Goal: Task Accomplishment & Management: Manage account settings

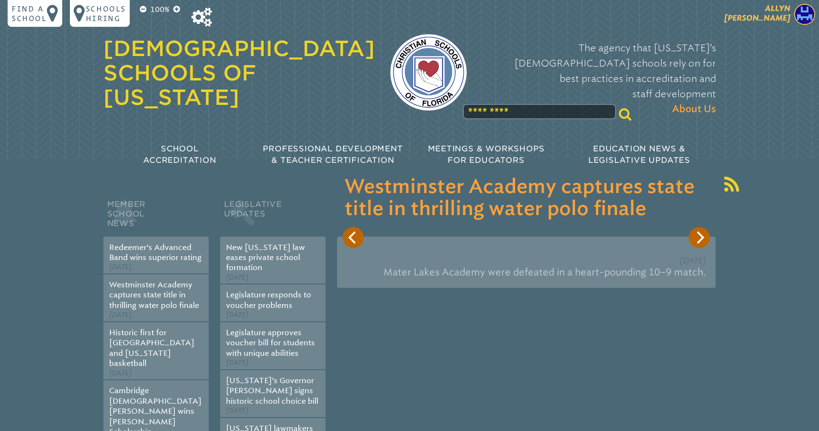
click at [772, 22] on span "[PERSON_NAME]" at bounding box center [757, 13] width 66 height 19
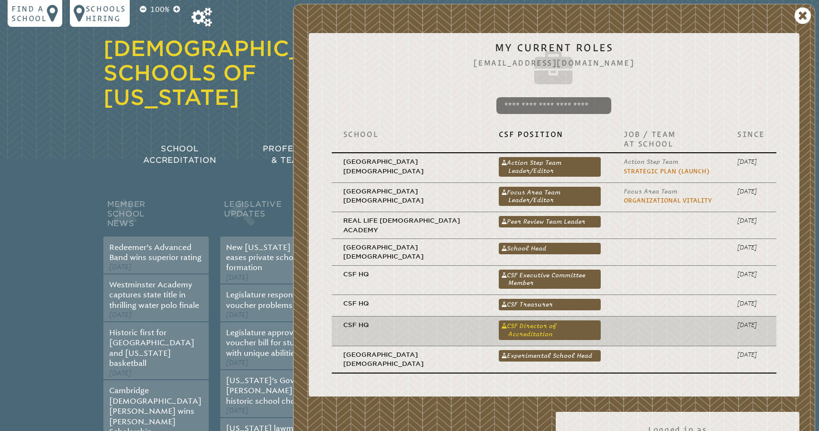
click at [548, 322] on link "CSF Director of Accreditation" at bounding box center [550, 329] width 102 height 19
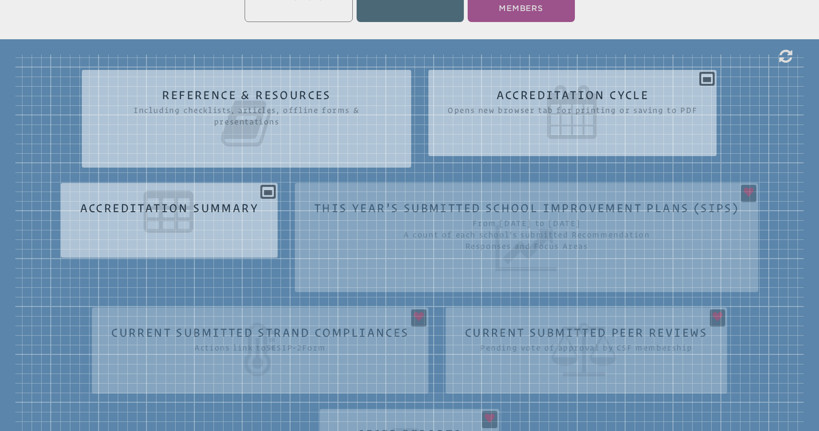
scroll to position [245, 0]
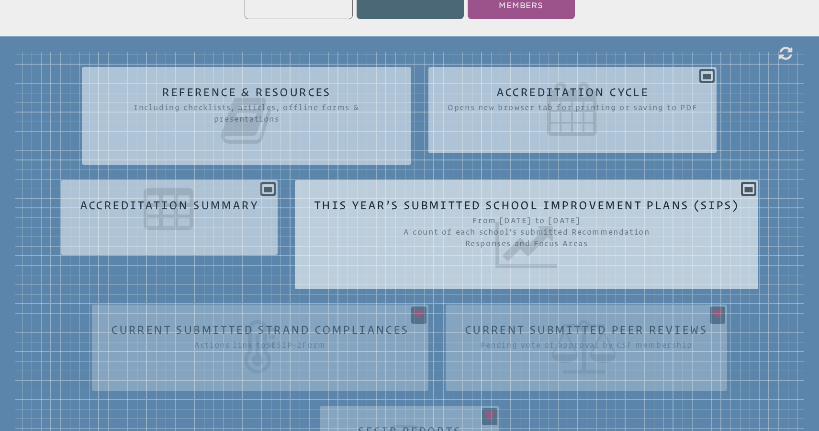
click at [574, 205] on h2 "This Year’s Submitted School Improvement Plans (SIPS) From 1 July 2025 to 30 Ju…" at bounding box center [526, 235] width 425 height 73
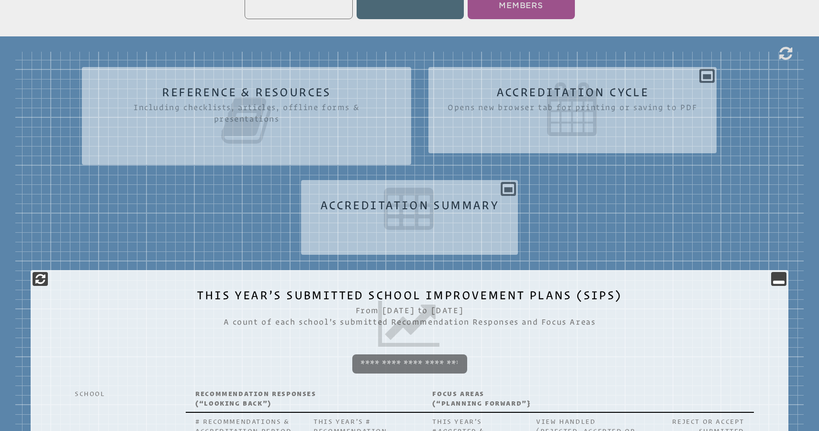
click at [552, 291] on h2 "This Year’s Submitted School Improvement Plans (SIPS) From 1 July 2025 to 30 Ju…" at bounding box center [409, 319] width 719 height 61
click at [778, 279] on icon at bounding box center [778, 278] width 11 height 11
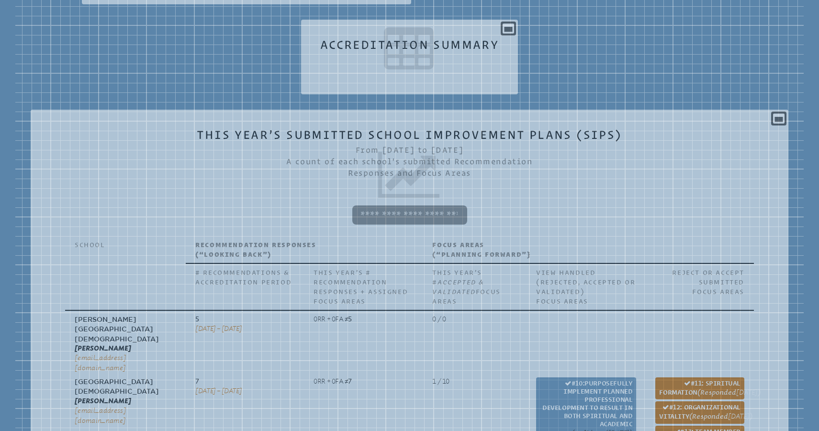
scroll to position [407, 0]
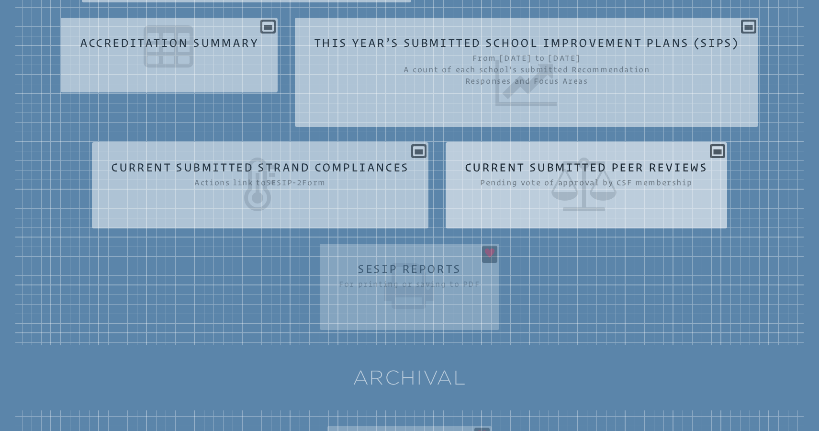
click at [630, 179] on icon at bounding box center [586, 184] width 243 height 54
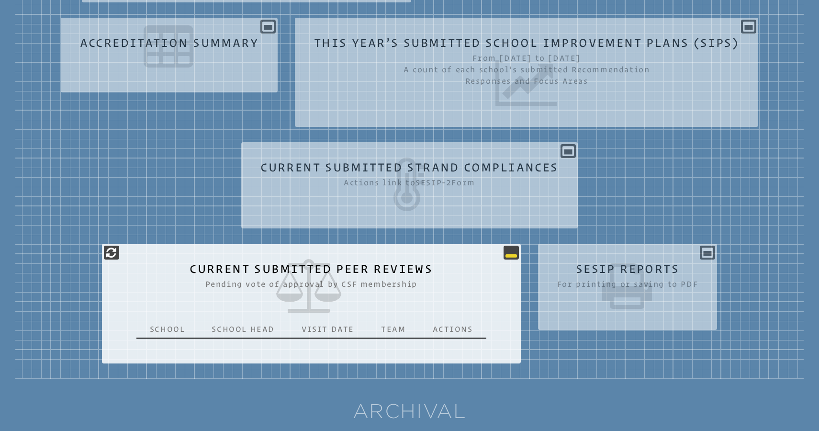
click at [509, 251] on icon at bounding box center [510, 252] width 11 height 11
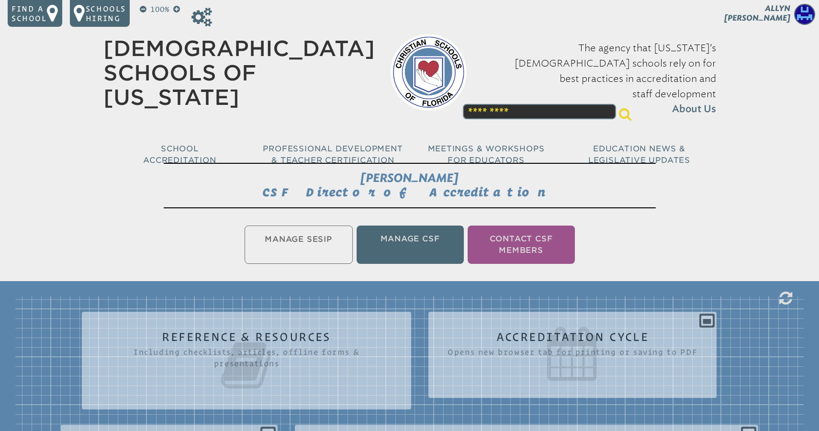
scroll to position [0, 0]
click at [198, 18] on icon at bounding box center [201, 17] width 21 height 19
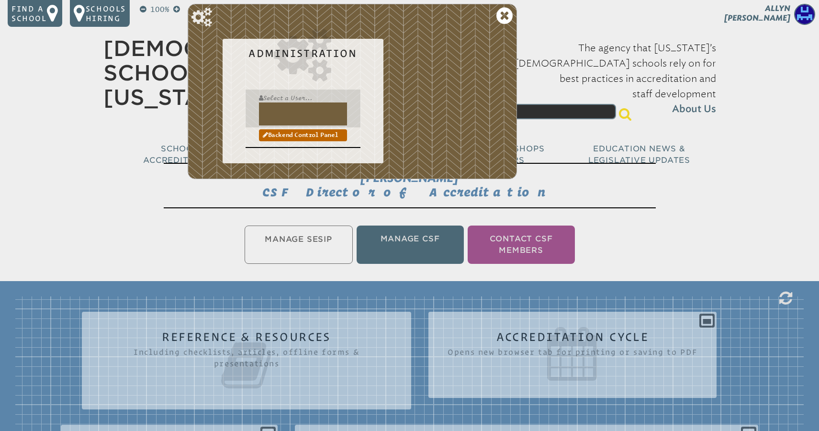
click at [270, 113] on input "text" at bounding box center [303, 113] width 88 height 23
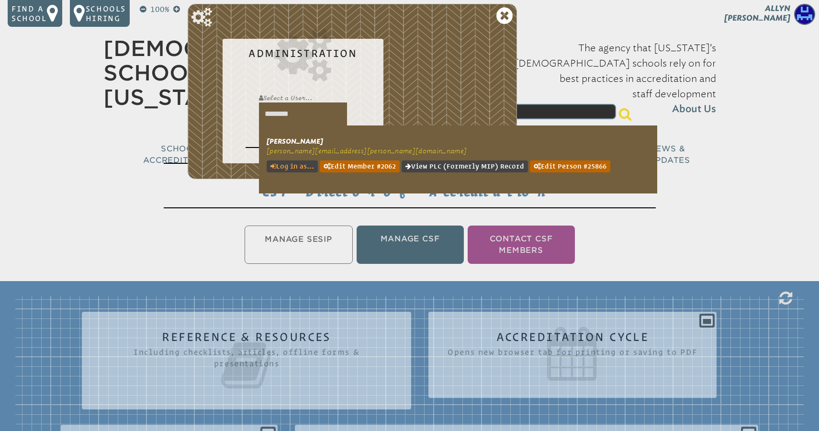
type input "********"
click at [283, 167] on link "Log in as..." at bounding box center [292, 166] width 51 height 12
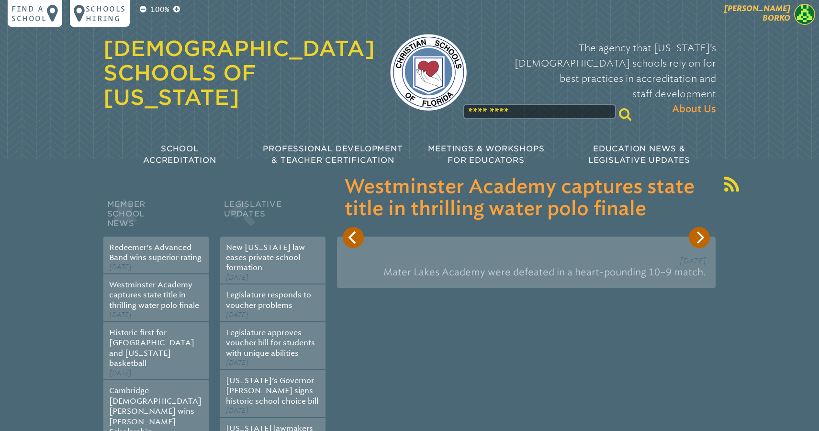
click at [774, 13] on span "[PERSON_NAME]" at bounding box center [757, 13] width 66 height 19
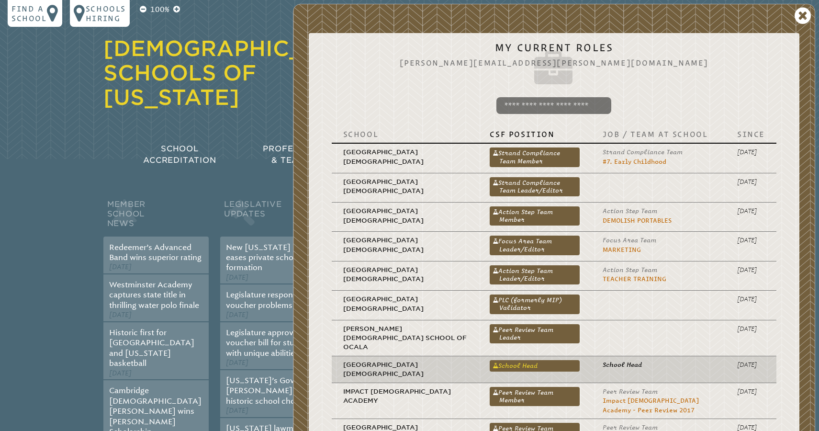
click at [505, 360] on link "School Head" at bounding box center [535, 365] width 90 height 11
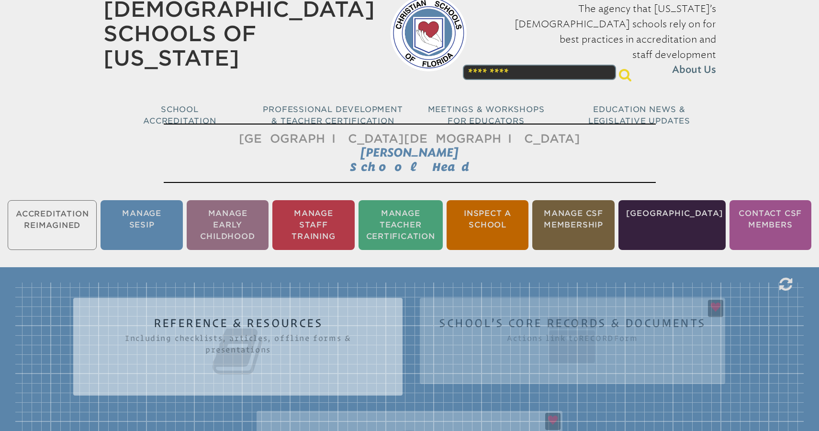
scroll to position [46, 0]
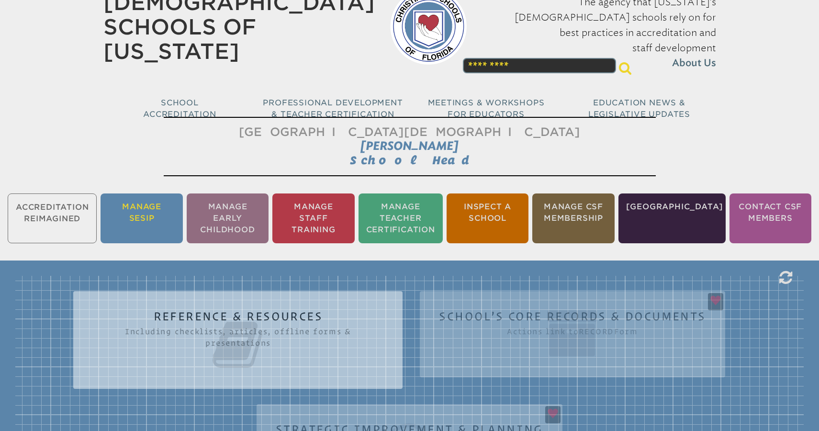
click at [138, 203] on li "Manage SESIP" at bounding box center [142, 218] width 82 height 50
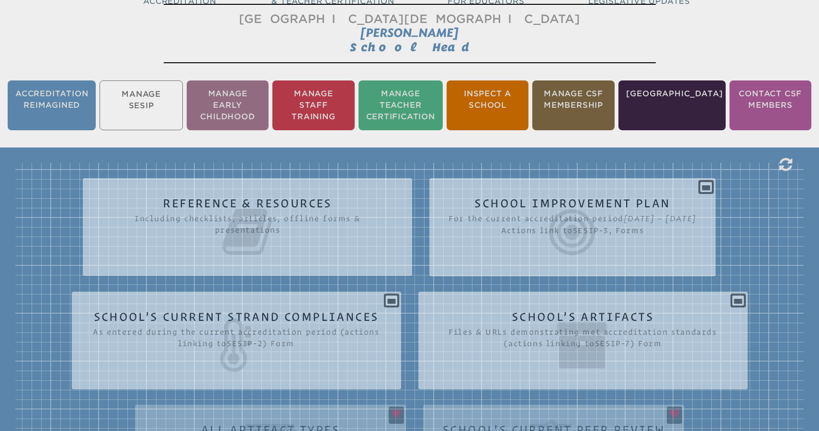
scroll to position [170, 0]
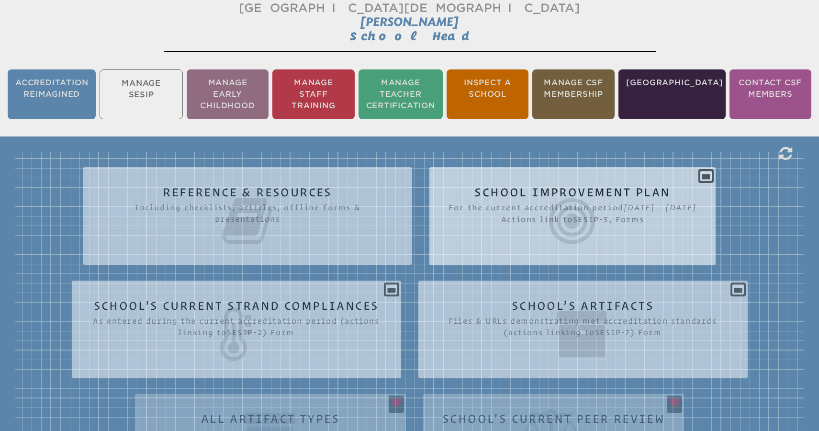
click at [716, 191] on div "School Improvement Plan For the current accreditation period Jun 1, 2023 – Jun …" at bounding box center [572, 212] width 286 height 75
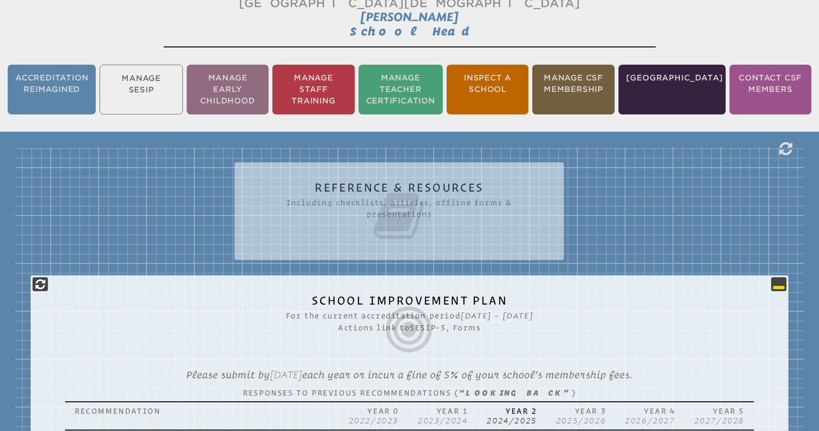
click at [775, 284] on icon at bounding box center [778, 283] width 11 height 11
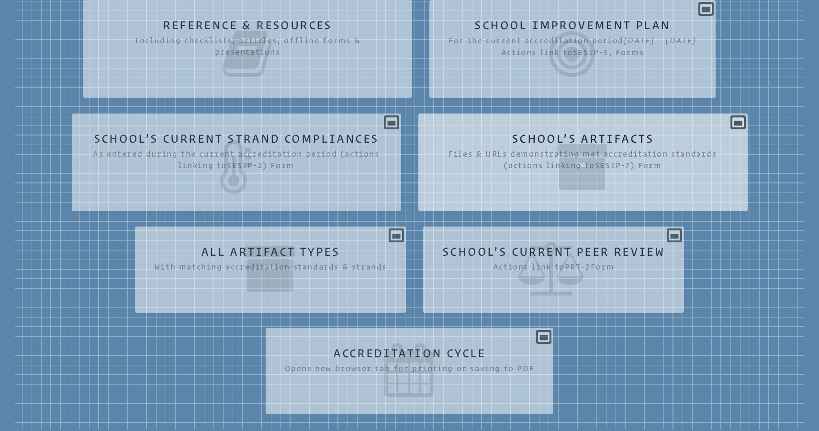
scroll to position [342, 0]
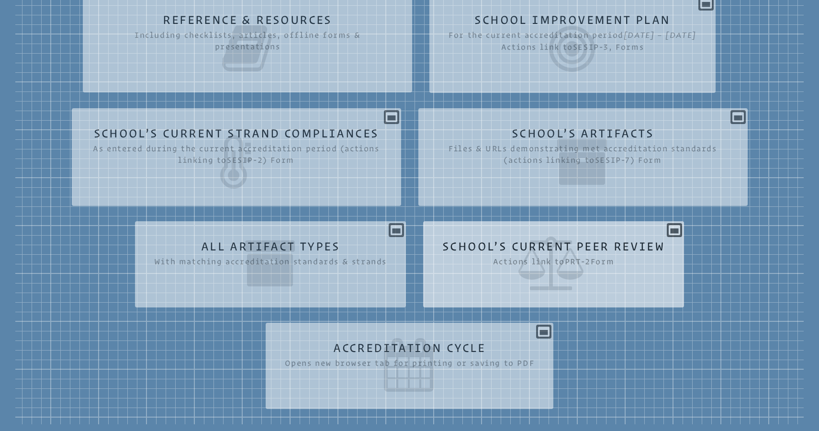
click at [549, 245] on icon at bounding box center [553, 263] width 223 height 54
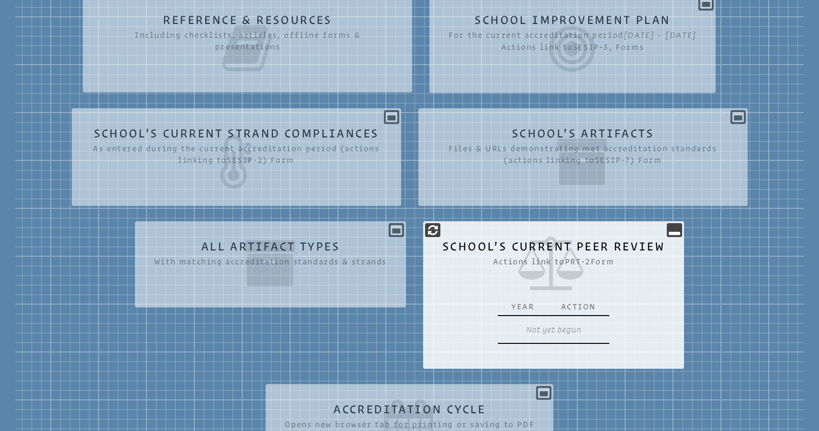
click at [549, 245] on icon at bounding box center [553, 263] width 223 height 54
click at [597, 251] on icon at bounding box center [553, 263] width 223 height 54
click at [676, 232] on icon at bounding box center [674, 229] width 11 height 11
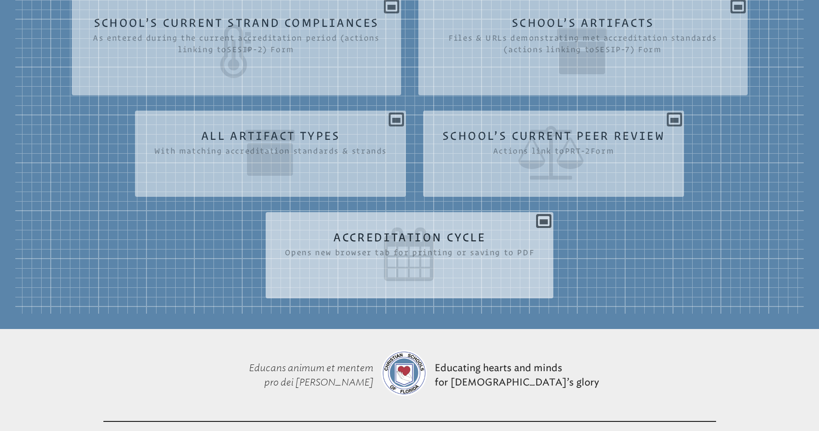
scroll to position [456, 0]
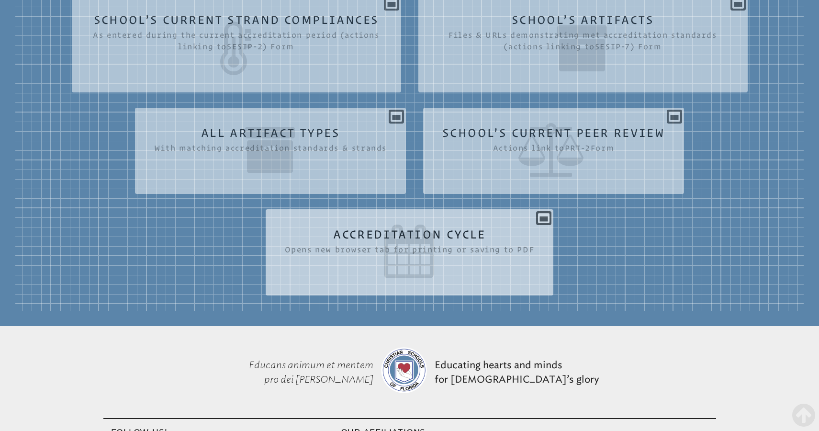
click at [540, 218] on div "Accreditation Cycle Opens new browser tab for printing or saving to PDF By Coll…" at bounding box center [410, 248] width 288 height 63
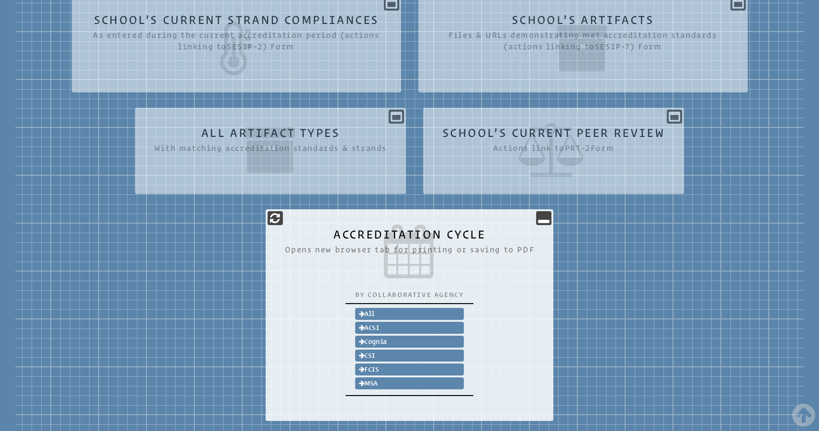
click at [540, 218] on icon at bounding box center [543, 217] width 11 height 11
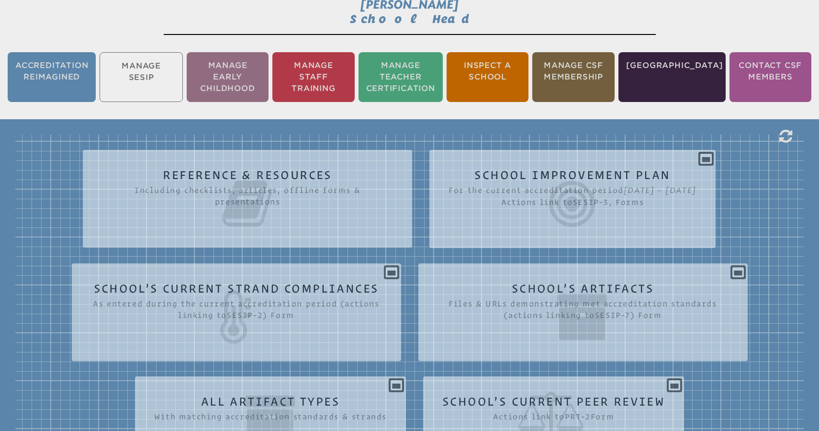
scroll to position [188, 0]
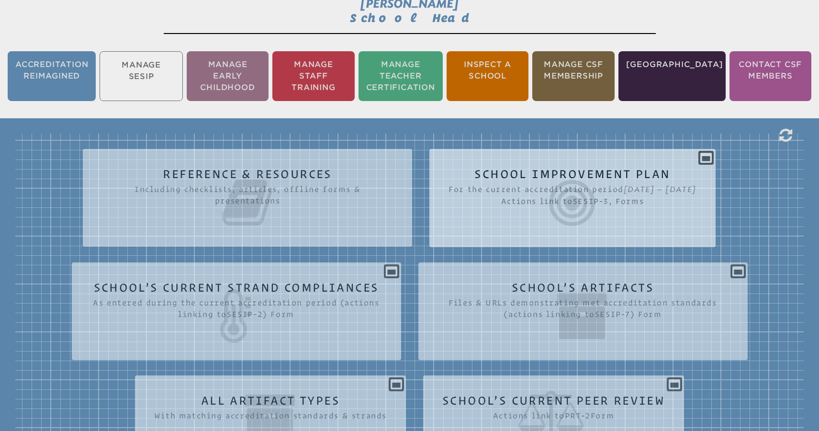
click at [579, 185] on icon at bounding box center [573, 203] width 248 height 54
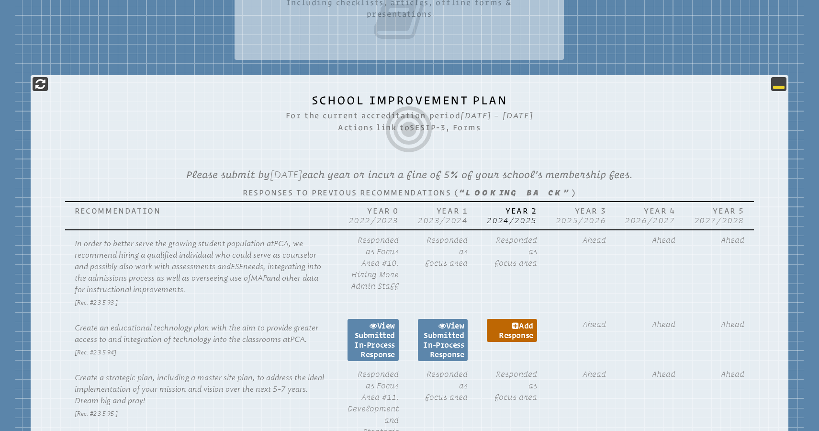
click at [774, 87] on icon at bounding box center [778, 83] width 11 height 11
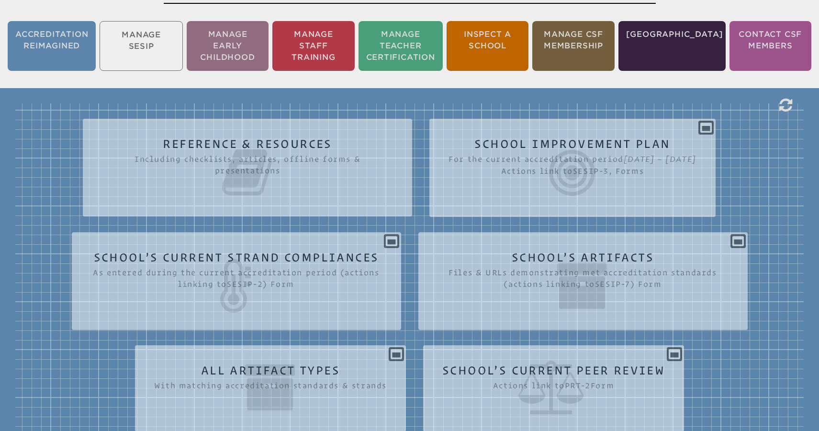
scroll to position [234, 0]
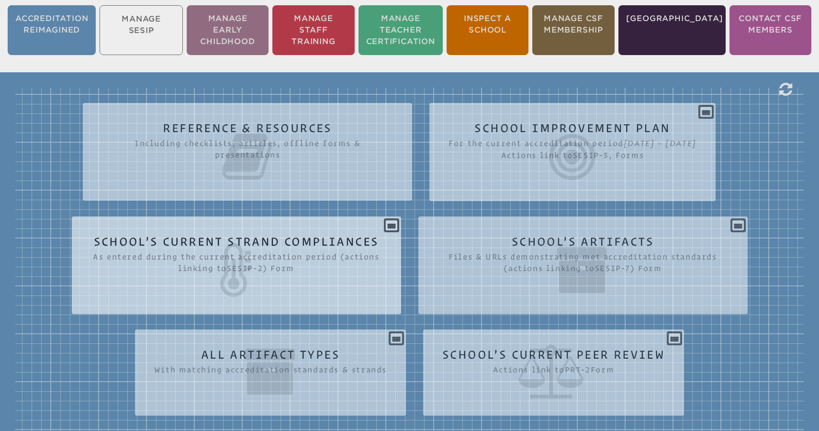
click at [388, 228] on div "School’s Current Strand Compliances As entered during the current accreditation…" at bounding box center [236, 261] width 329 height 75
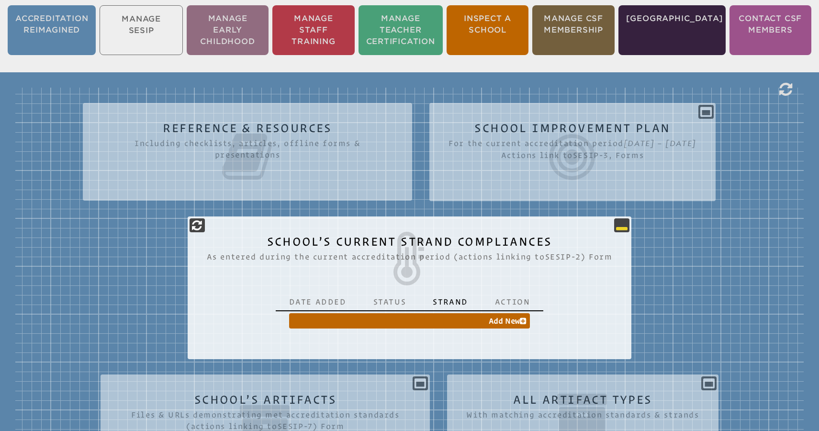
click at [629, 231] on p at bounding box center [621, 225] width 15 height 14
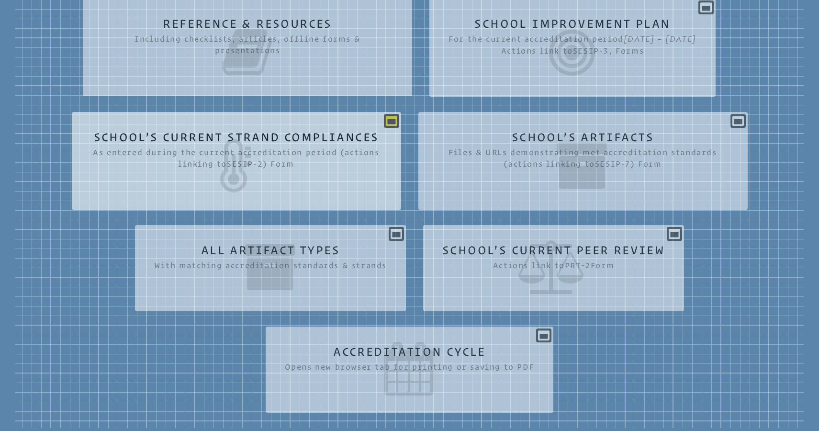
scroll to position [343, 0]
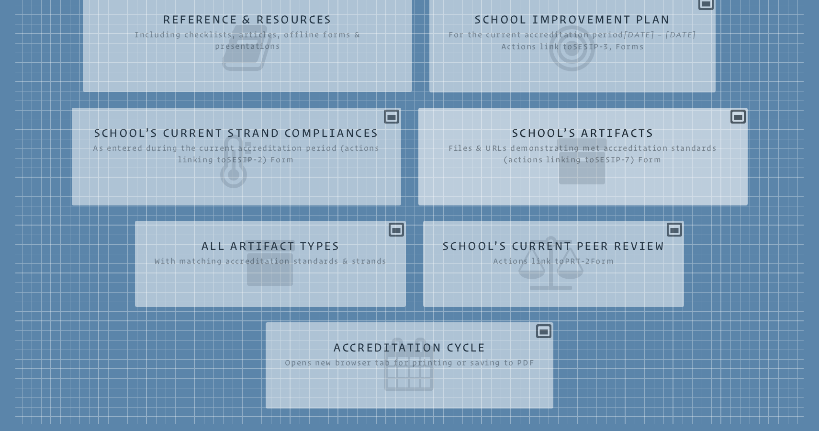
click at [736, 119] on div "School’s Artifacts Files & URLs demonstrating met accreditation standards (acti…" at bounding box center [582, 152] width 329 height 75
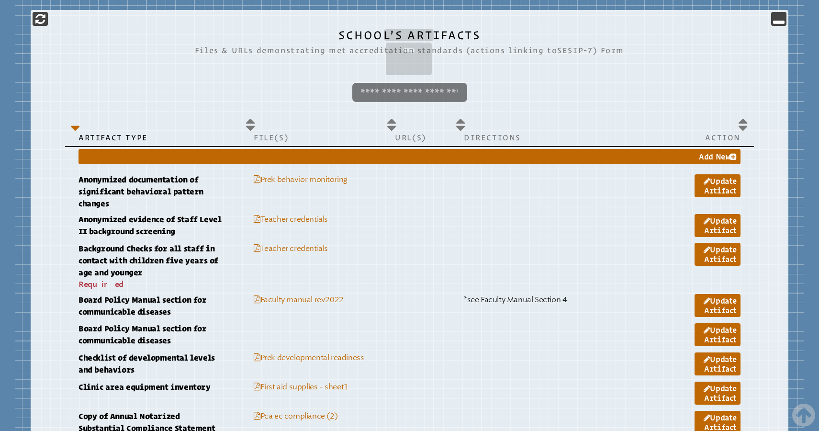
scroll to position [559, 0]
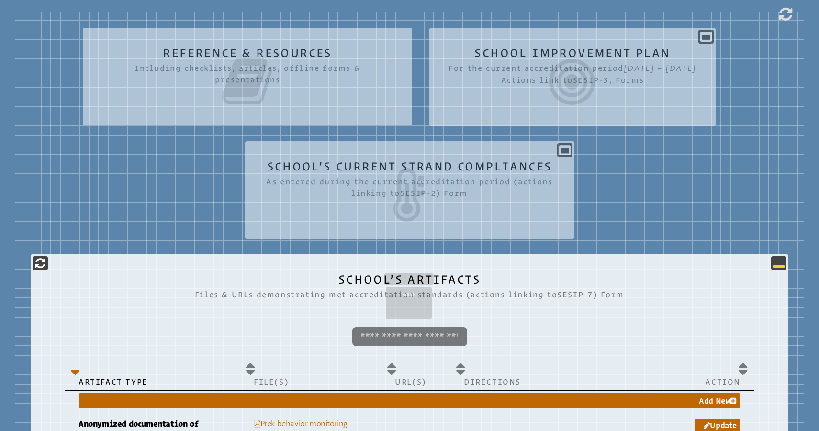
click at [775, 268] on icon at bounding box center [778, 262] width 11 height 11
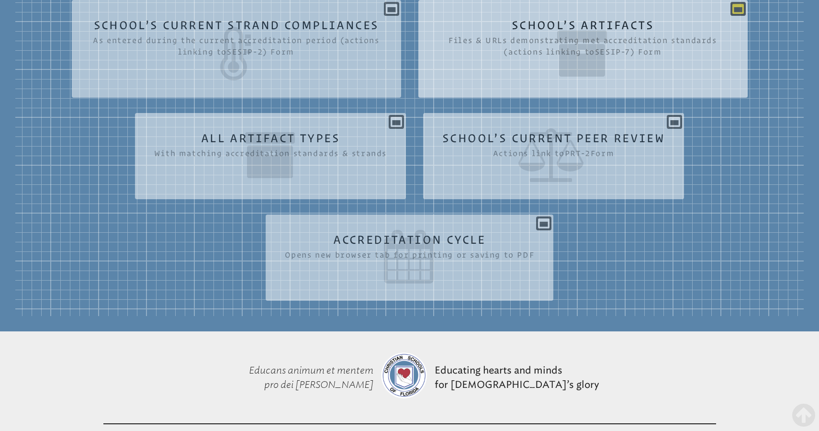
scroll to position [456, 0]
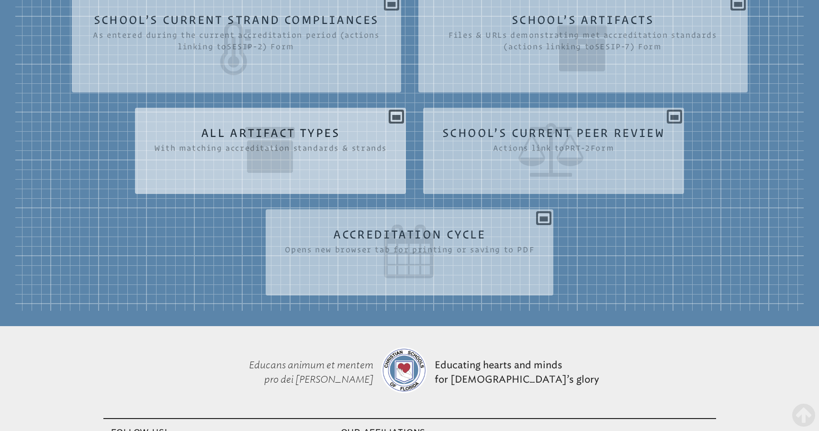
click at [299, 136] on icon at bounding box center [270, 150] width 233 height 54
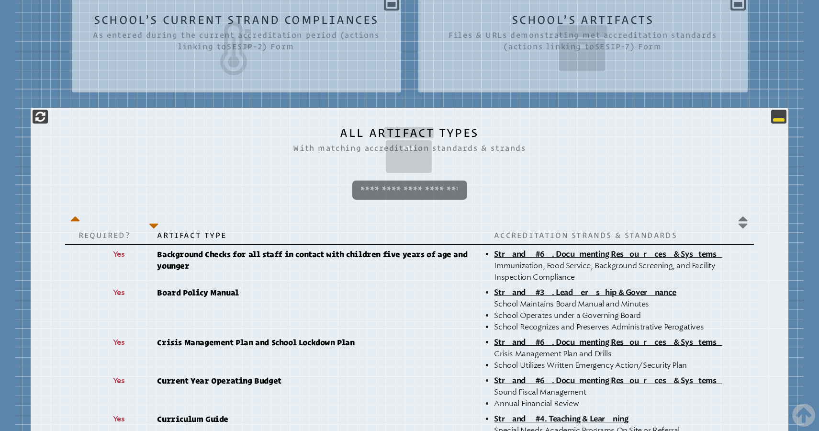
click at [777, 121] on icon at bounding box center [778, 116] width 11 height 11
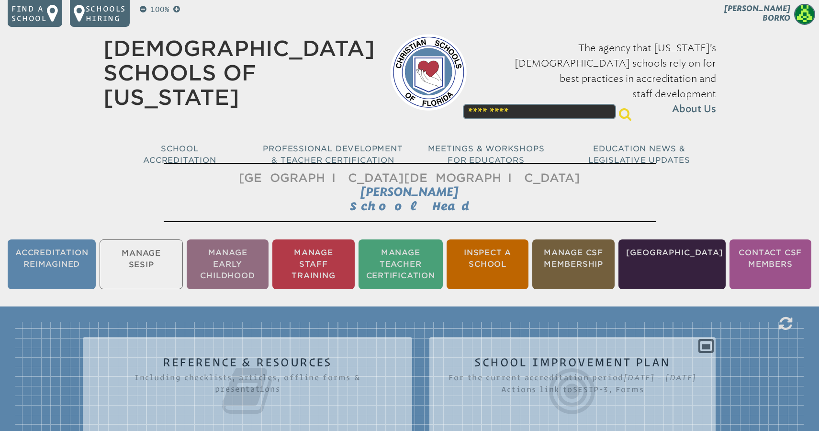
scroll to position [0, 0]
click at [67, 265] on li "Accreditation Reimagined" at bounding box center [52, 264] width 88 height 50
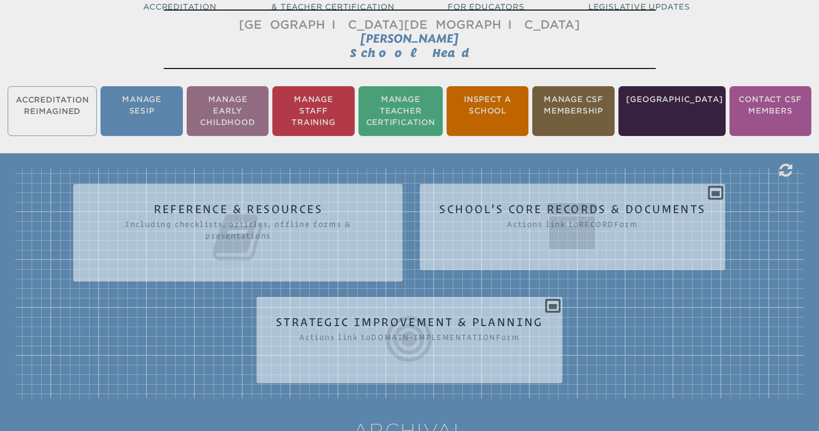
scroll to position [159, 0]
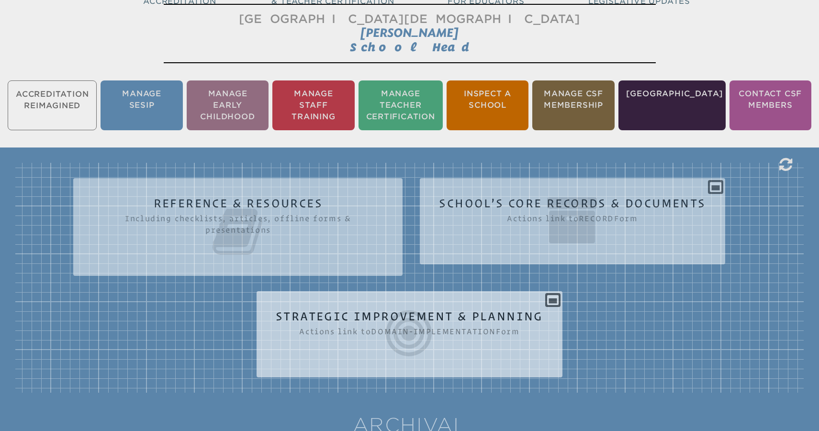
click at [438, 333] on icon at bounding box center [410, 333] width 268 height 54
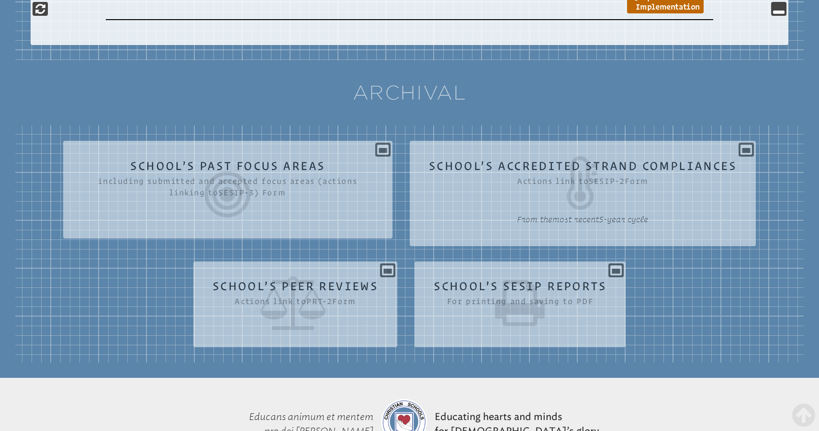
scroll to position [1106, 0]
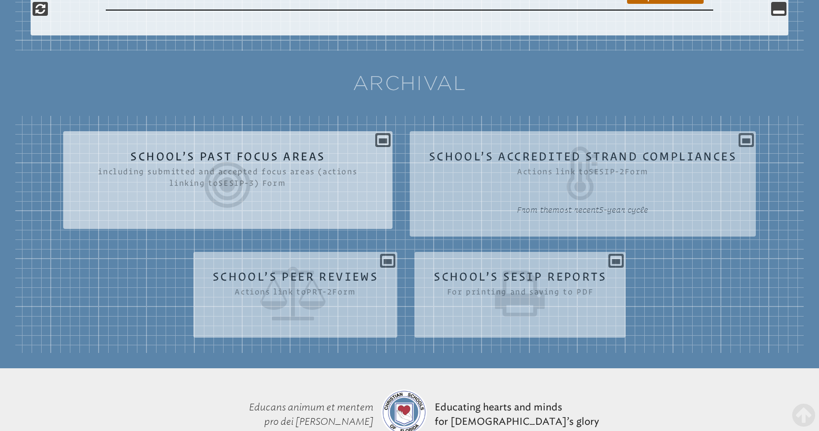
click at [286, 157] on h2 "School’s Past Focus Areas including submitted and accepted focus areas (actions…" at bounding box center [227, 180] width 291 height 61
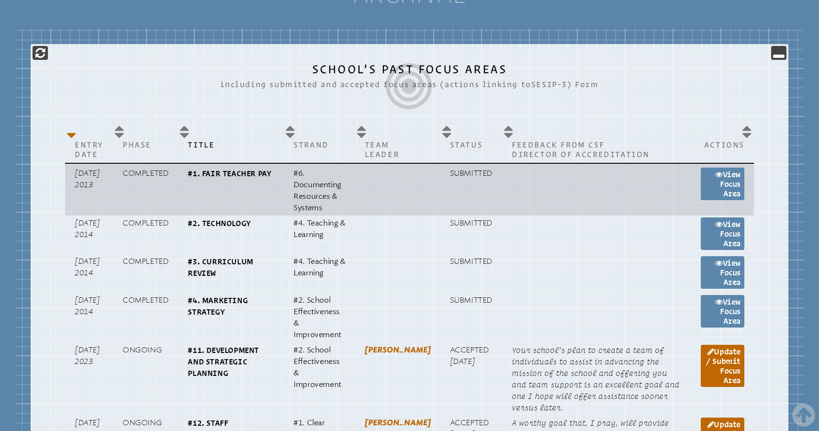
scroll to position [1192, 0]
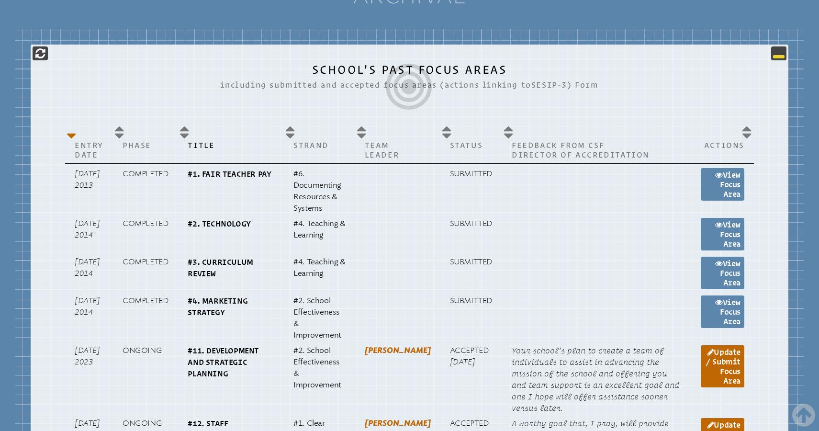
click at [777, 54] on icon at bounding box center [778, 52] width 11 height 11
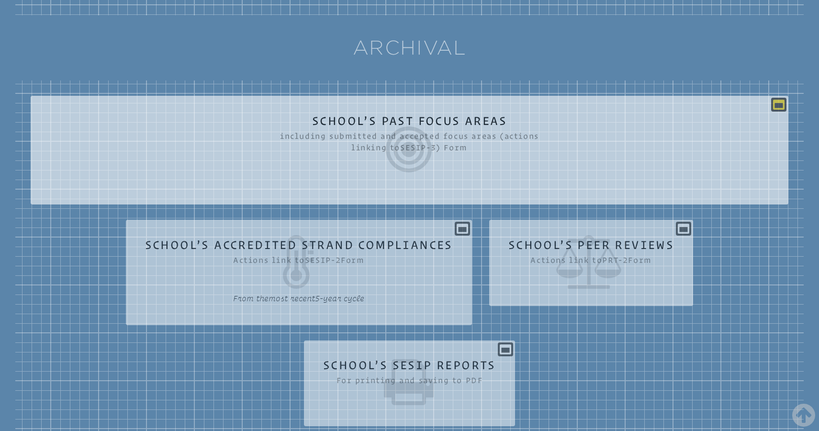
scroll to position [1129, 0]
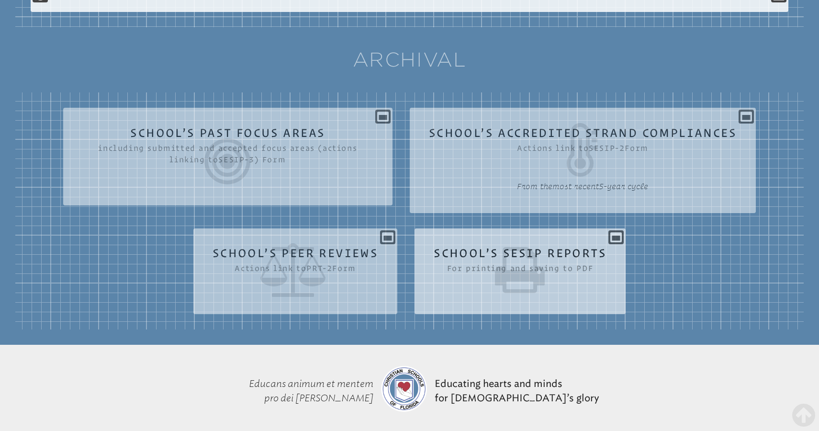
click at [500, 250] on icon at bounding box center [520, 270] width 173 height 54
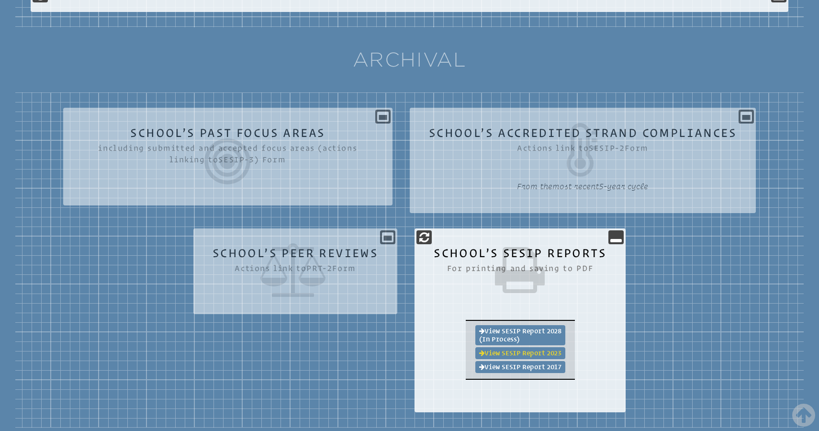
click at [529, 350] on link "View SESIP Report 2023" at bounding box center [520, 353] width 90 height 12
click at [407, 283] on div "sesip-3 School’s Past Focus Areas including submitted and accepted focus areas …" at bounding box center [409, 260] width 788 height 336
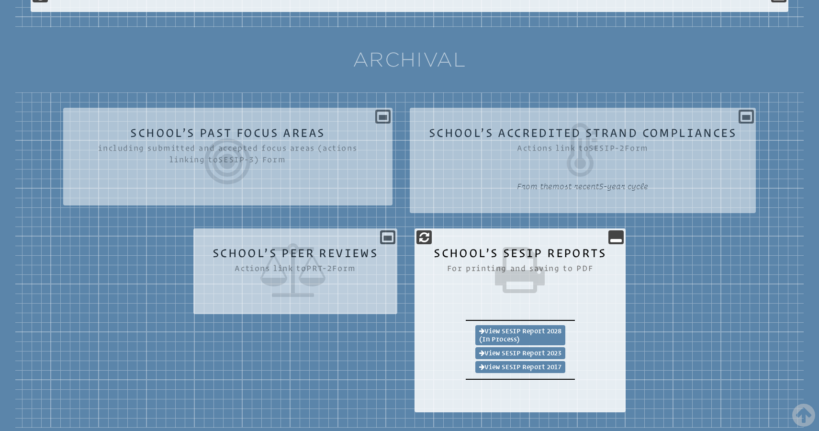
click at [384, 239] on div "School’s Peer Reviews Actions link to prt-2 Form View Peer Review 2023 View PRT…" at bounding box center [295, 267] width 204 height 63
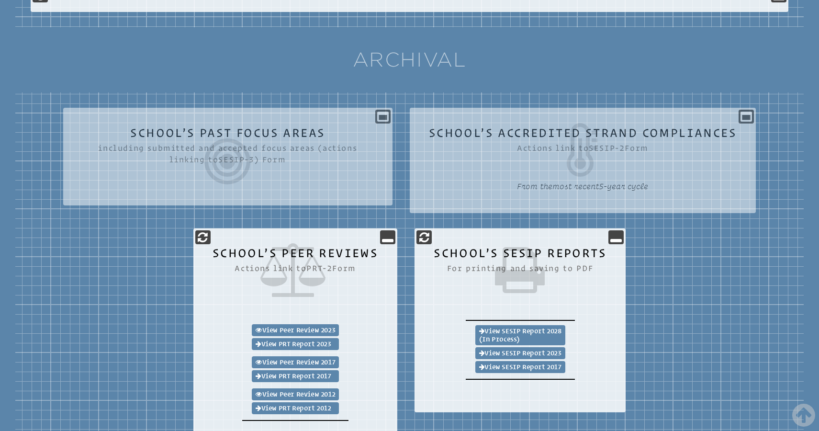
click at [409, 274] on div "sesip-3 School’s Past Focus Areas including submitted and accepted focus areas …" at bounding box center [409, 280] width 788 height 376
click at [705, 280] on div "sesip-3 School’s Past Focus Areas including submitted and accepted focus areas …" at bounding box center [409, 280] width 788 height 376
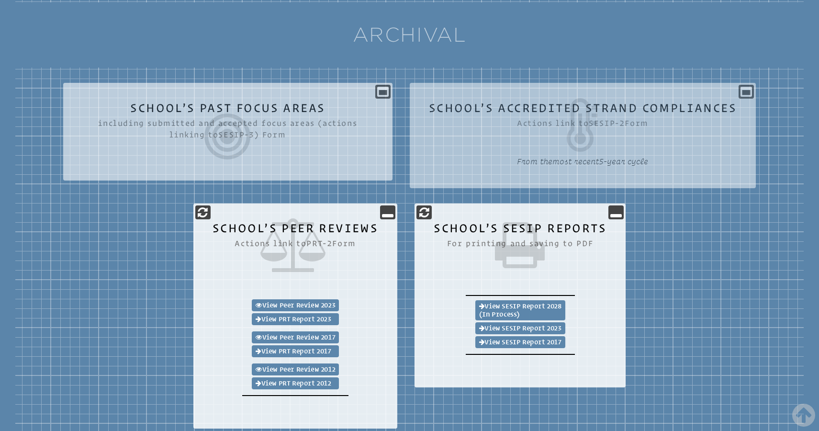
scroll to position [1149, 0]
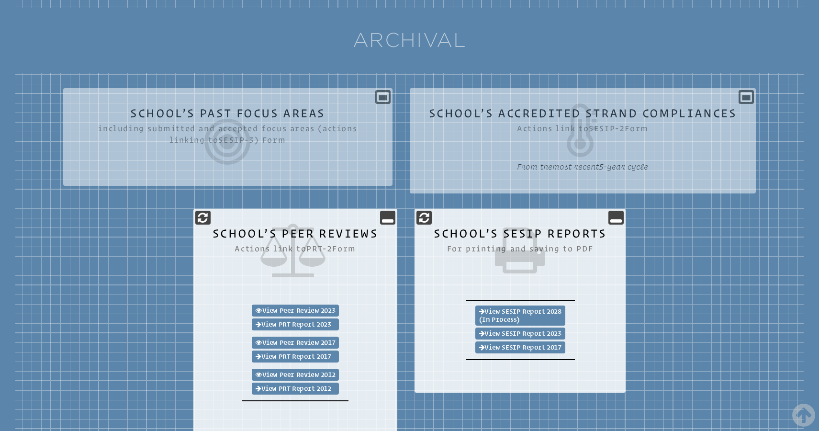
click at [730, 292] on div "sesip-3 School’s Past Focus Areas including submitted and accepted focus areas …" at bounding box center [409, 261] width 788 height 376
click at [389, 219] on icon at bounding box center [387, 217] width 11 height 11
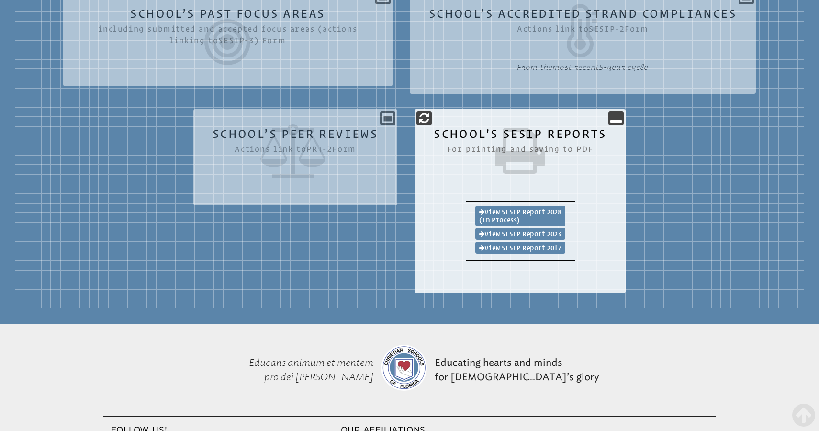
scroll to position [1250, 0]
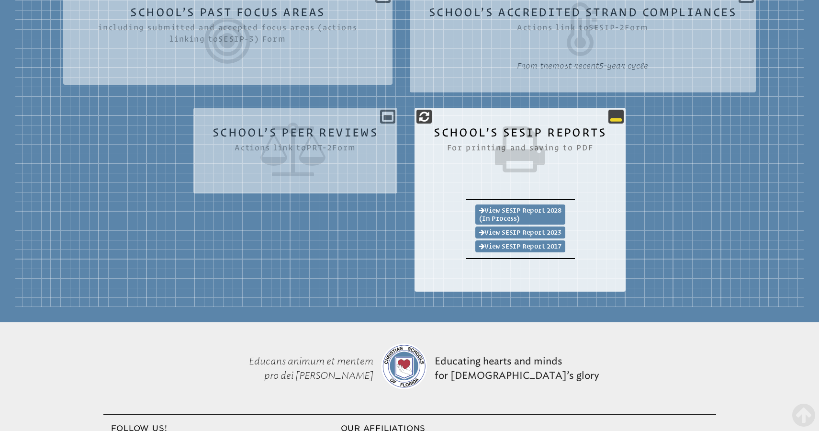
click at [613, 118] on icon at bounding box center [615, 116] width 11 height 11
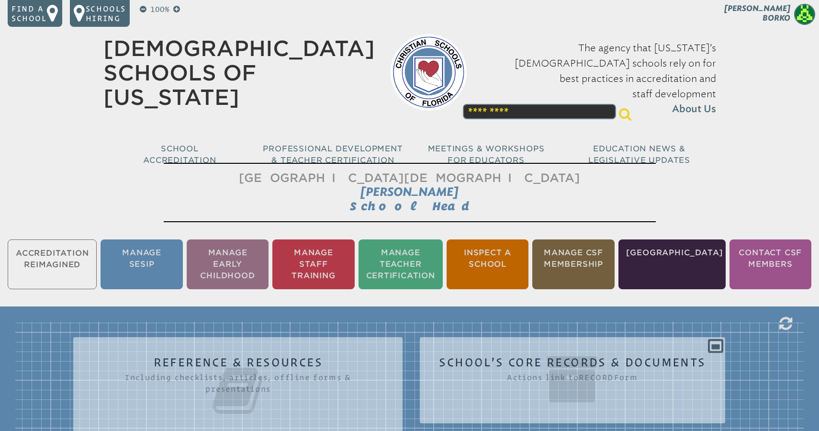
scroll to position [0, 0]
click at [769, 12] on span "Jason Borko" at bounding box center [757, 13] width 66 height 19
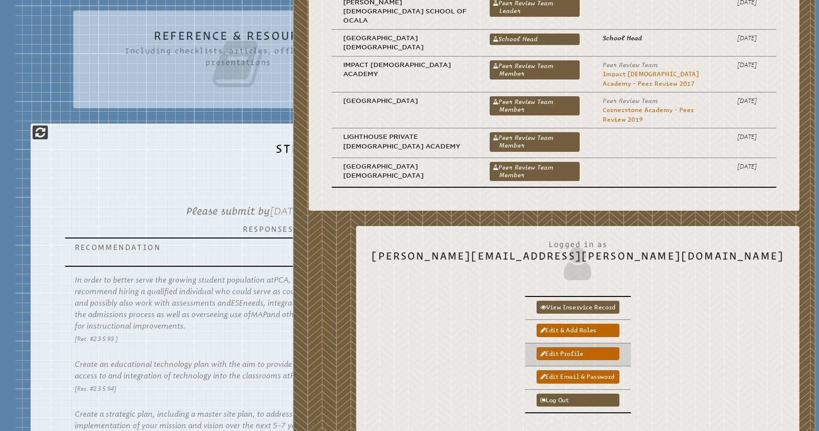
scroll to position [334, 0]
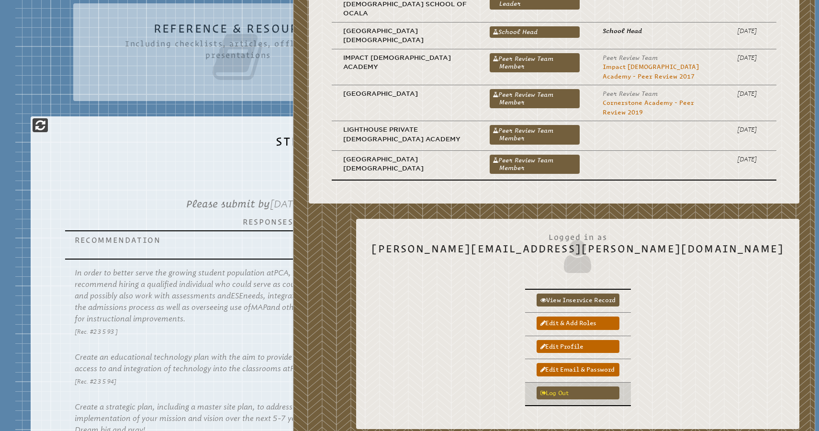
click at [619, 386] on link "Log out" at bounding box center [578, 392] width 83 height 13
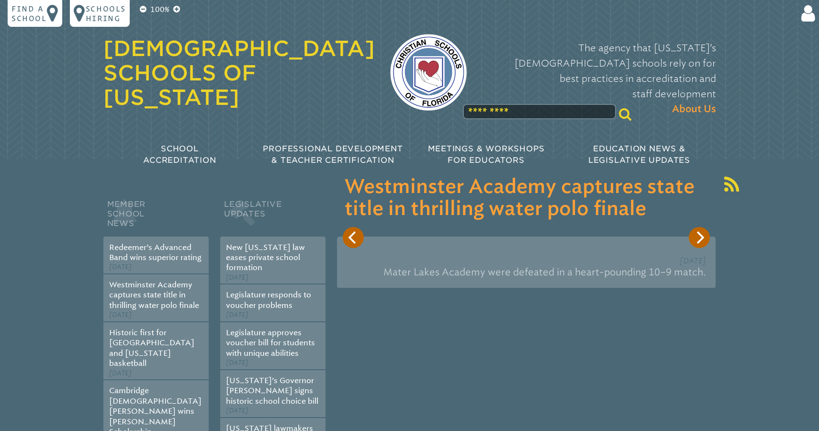
scroll to position [87, 0]
type input "**********"
click at [714, 113] on input "******" at bounding box center [714, 124] width 77 height 23
type input "**********"
click at [202, 17] on icon at bounding box center [201, 17] width 21 height 19
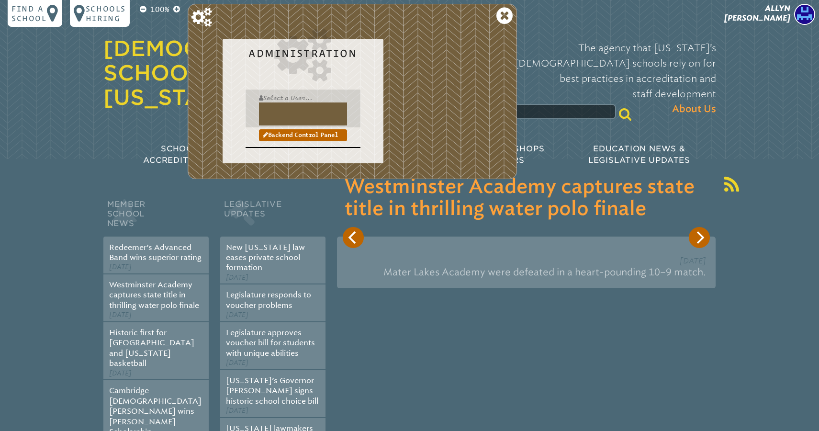
click at [278, 111] on input "text" at bounding box center [303, 113] width 88 height 23
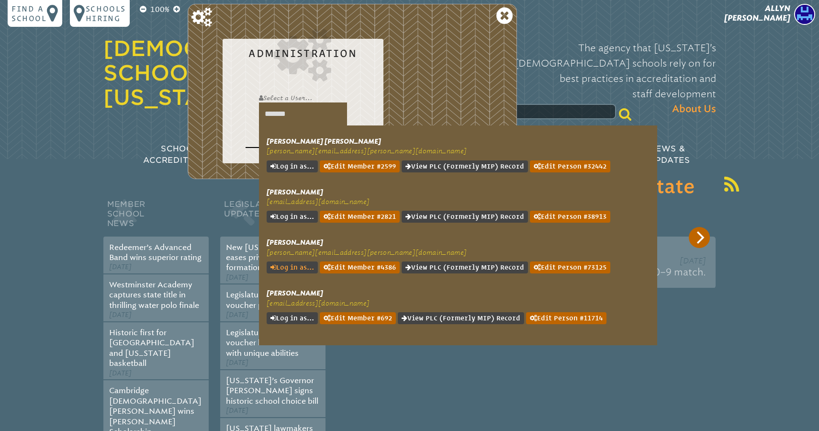
type input "*******"
click at [293, 265] on link "Log in as..." at bounding box center [292, 267] width 51 height 12
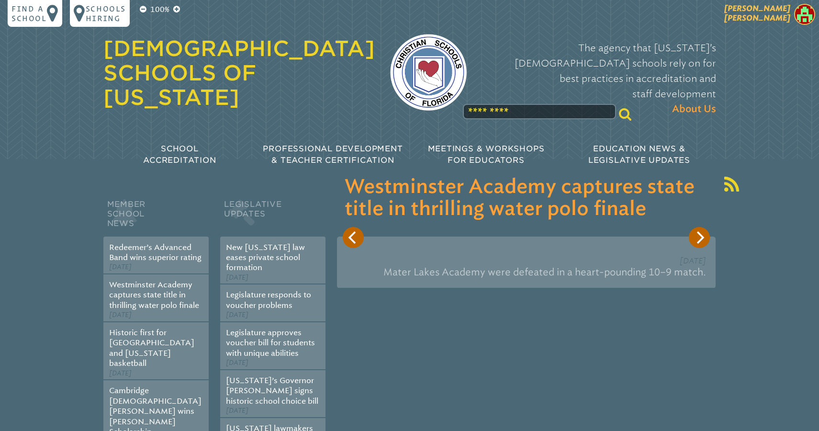
click at [783, 11] on span "[PERSON_NAME]" at bounding box center [757, 13] width 66 height 19
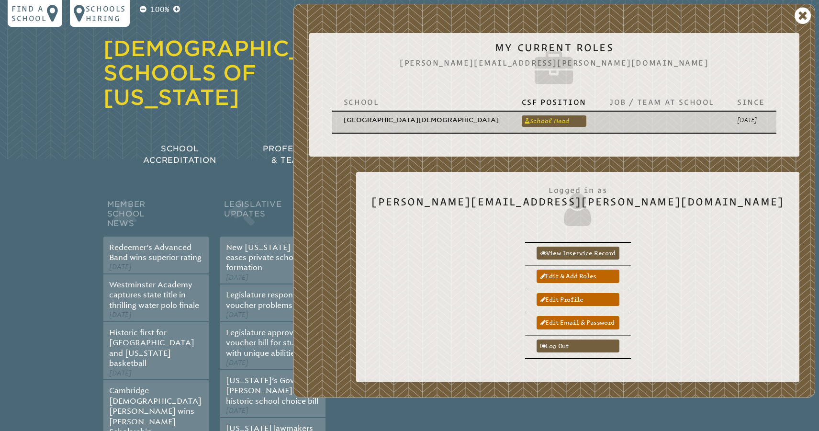
click at [544, 115] on link "School Head" at bounding box center [554, 120] width 65 height 11
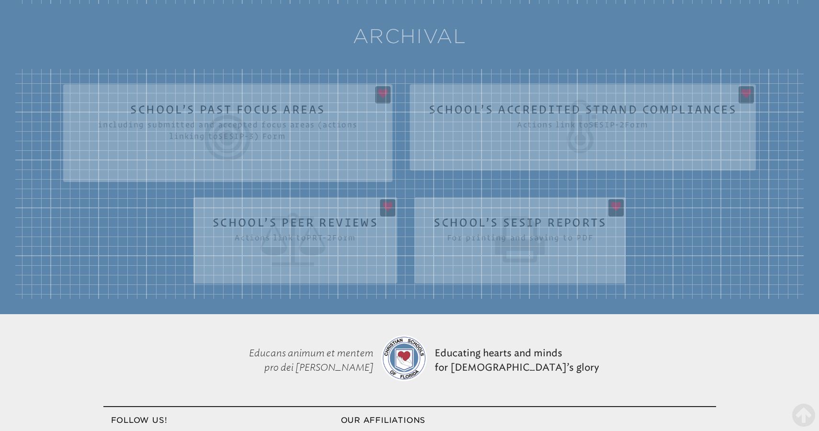
scroll to position [550, 0]
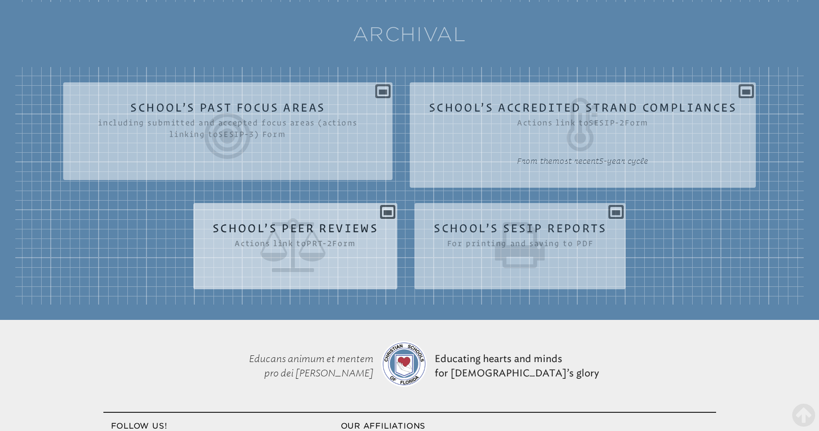
click at [394, 211] on div "School’s Peer Reviews Actions link to prt-2 Form View Peer Review 2023 View PRT…" at bounding box center [295, 242] width 204 height 63
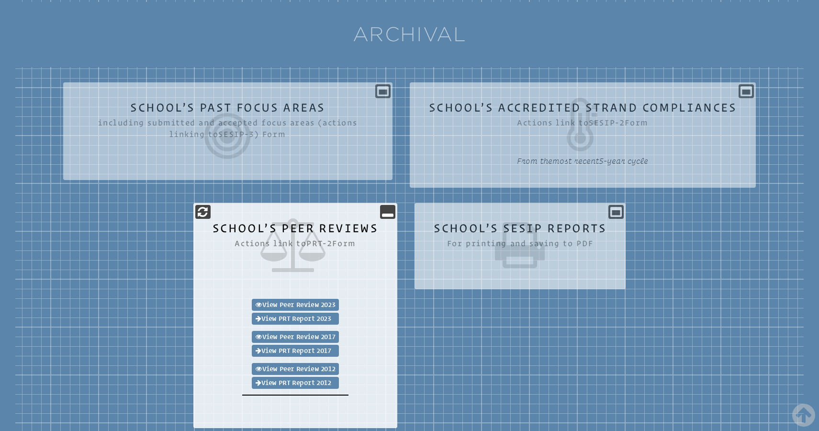
click at [614, 212] on div "School’s SESIP Reports For printing and saving to PDF View SESIP Report 2028 (i…" at bounding box center [520, 242] width 211 height 63
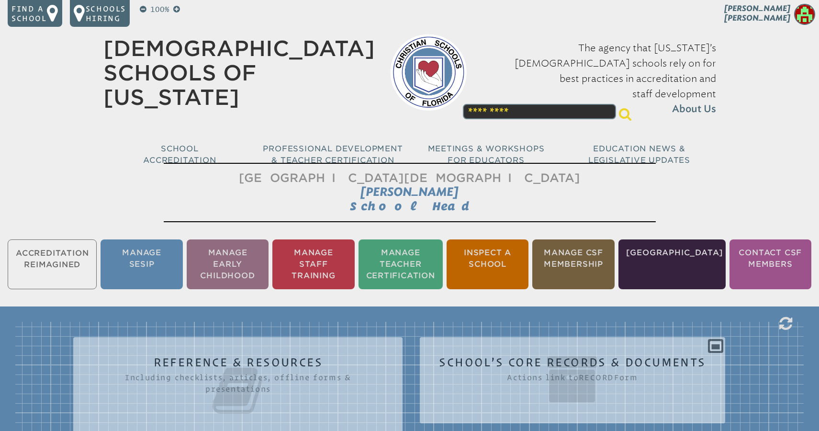
scroll to position [0, 0]
click at [783, 14] on span "Kelly Arnett" at bounding box center [757, 13] width 66 height 19
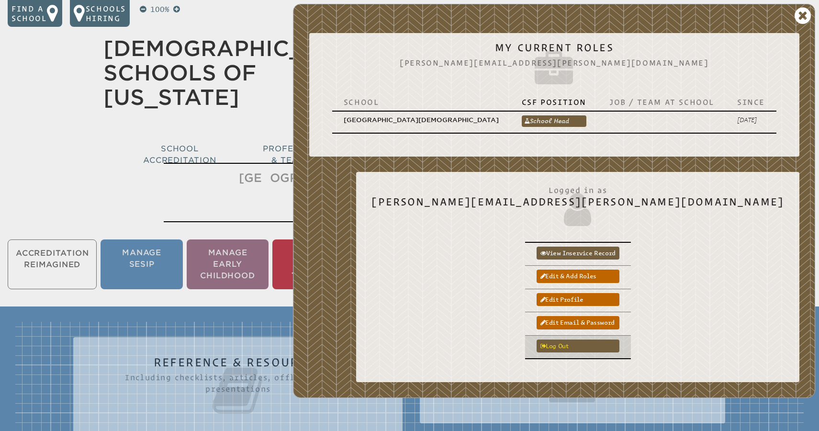
click at [619, 339] on link "Log out" at bounding box center [578, 345] width 83 height 13
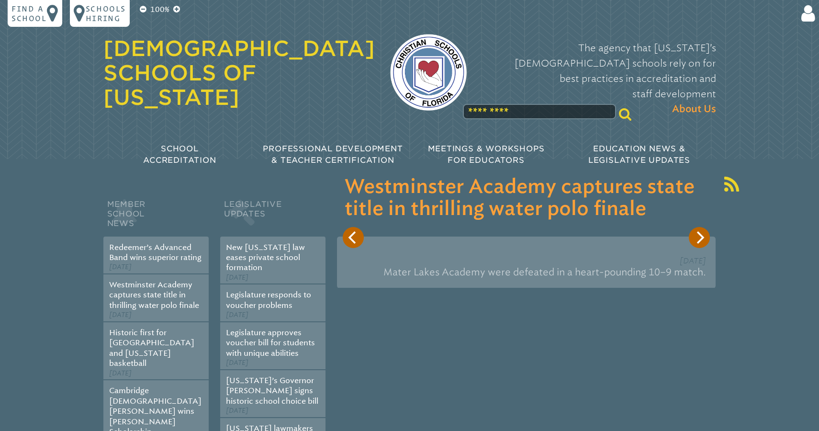
scroll to position [87, 0]
type input "**********"
click at [802, 18] on icon at bounding box center [806, 13] width 18 height 19
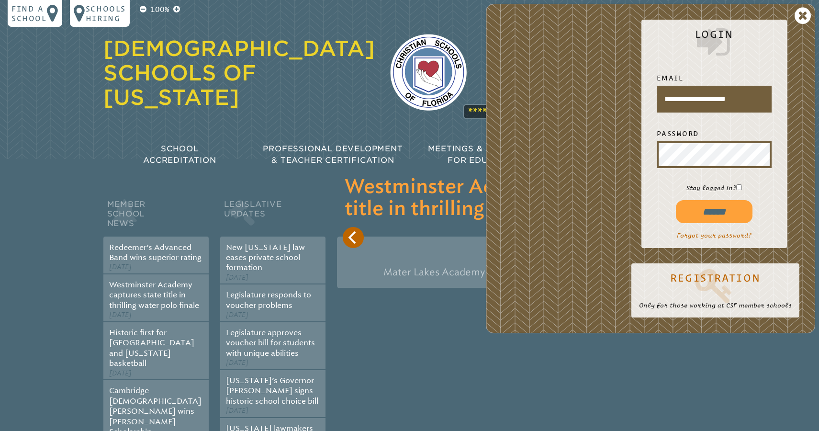
click at [710, 214] on input "******" at bounding box center [714, 211] width 77 height 23
type input "**********"
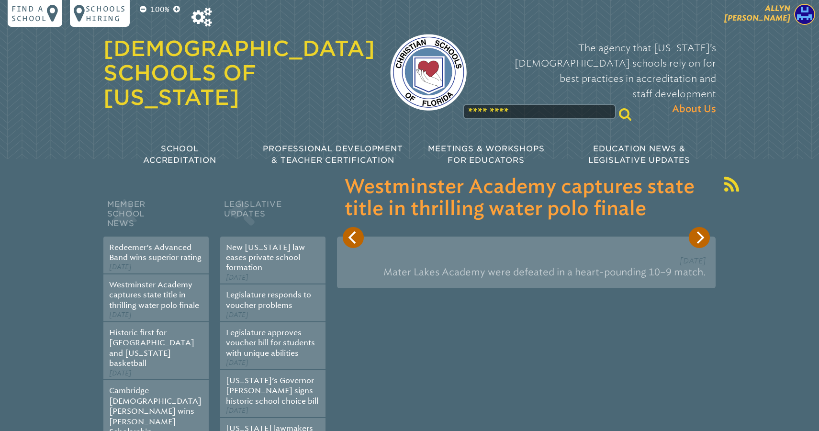
click at [772, 16] on span "[PERSON_NAME]" at bounding box center [757, 13] width 66 height 19
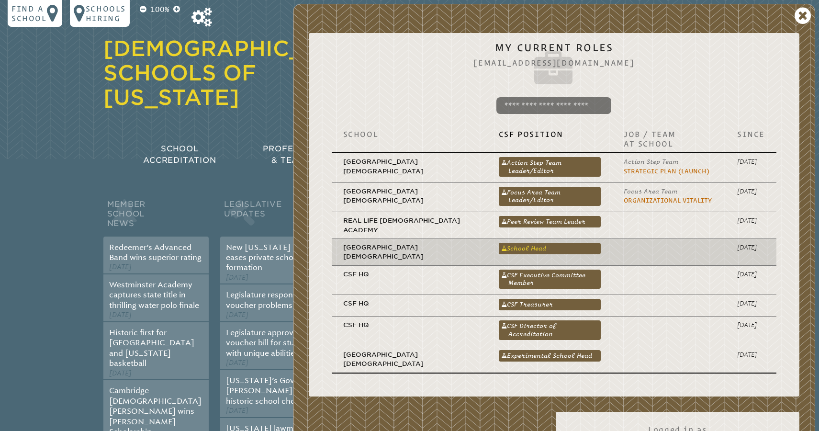
click at [513, 246] on link "School Head" at bounding box center [550, 248] width 102 height 11
